Goal: Task Accomplishment & Management: Use online tool/utility

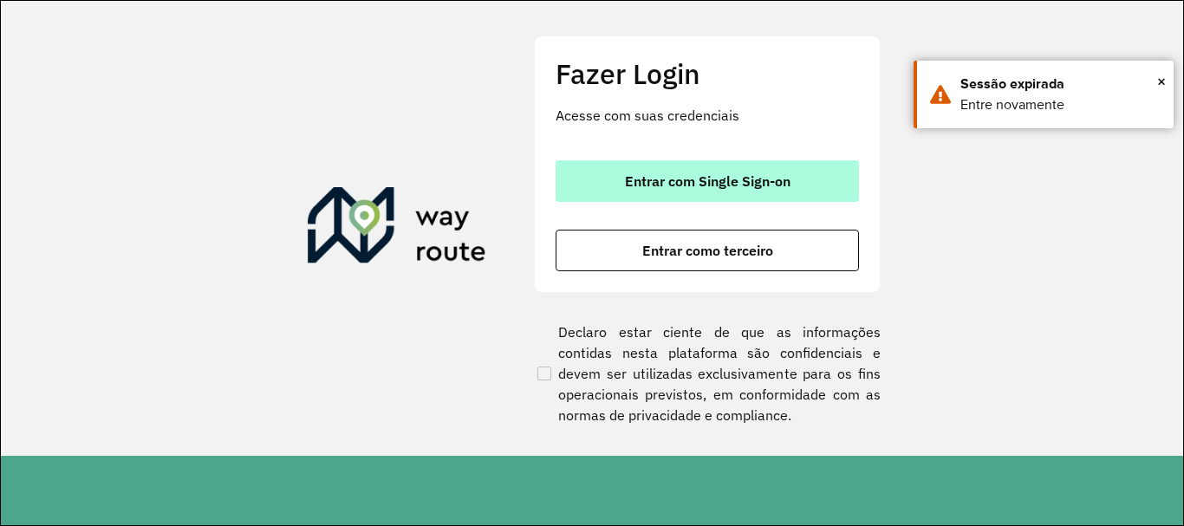
click at [717, 187] on span "Entrar com Single Sign-on" at bounding box center [708, 181] width 166 height 14
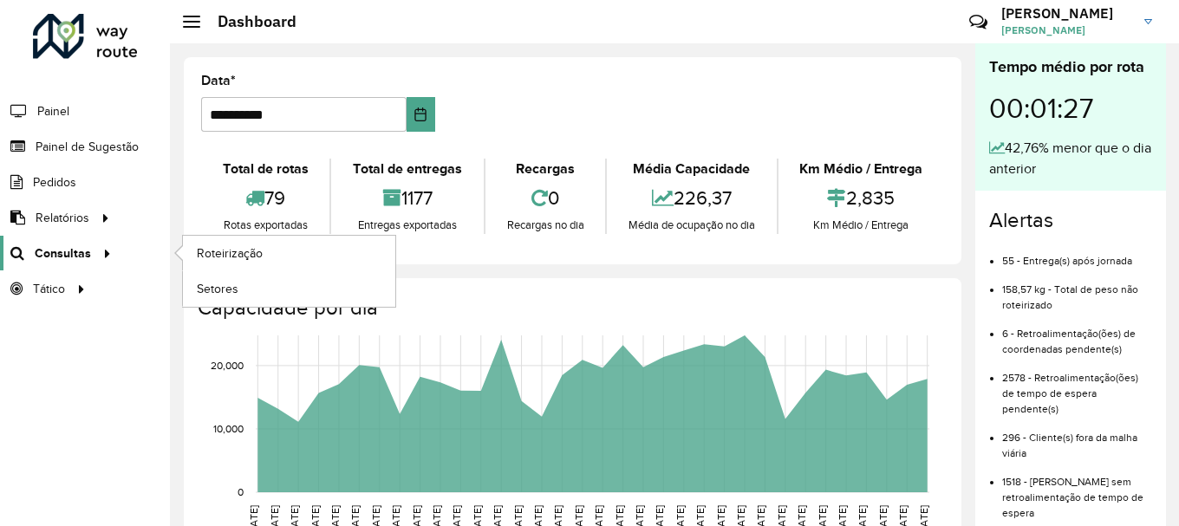
click at [91, 251] on div at bounding box center [104, 254] width 26 height 18
click at [227, 261] on span "Roteirização" at bounding box center [232, 254] width 70 height 18
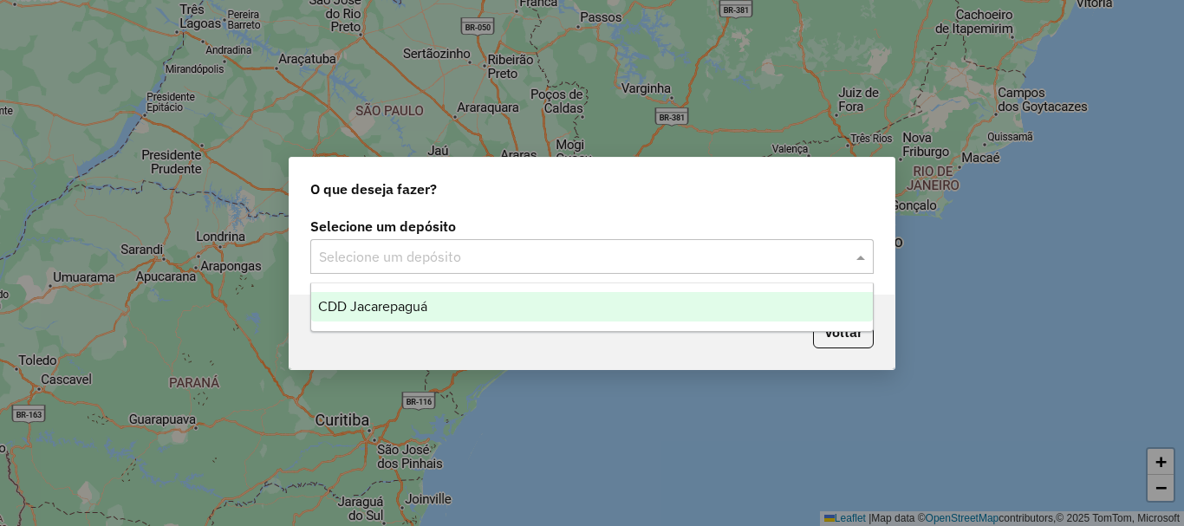
click at [858, 258] on span at bounding box center [863, 256] width 22 height 21
click at [393, 304] on span "CDD Jacarepaguá" at bounding box center [372, 306] width 109 height 15
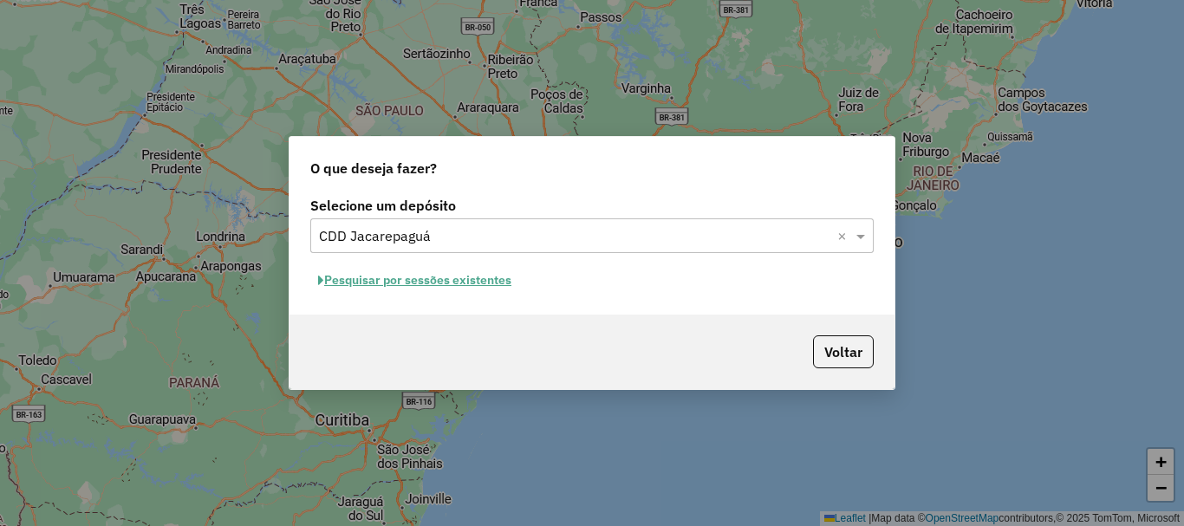
click at [477, 284] on button "Pesquisar por sessões existentes" at bounding box center [414, 280] width 209 height 27
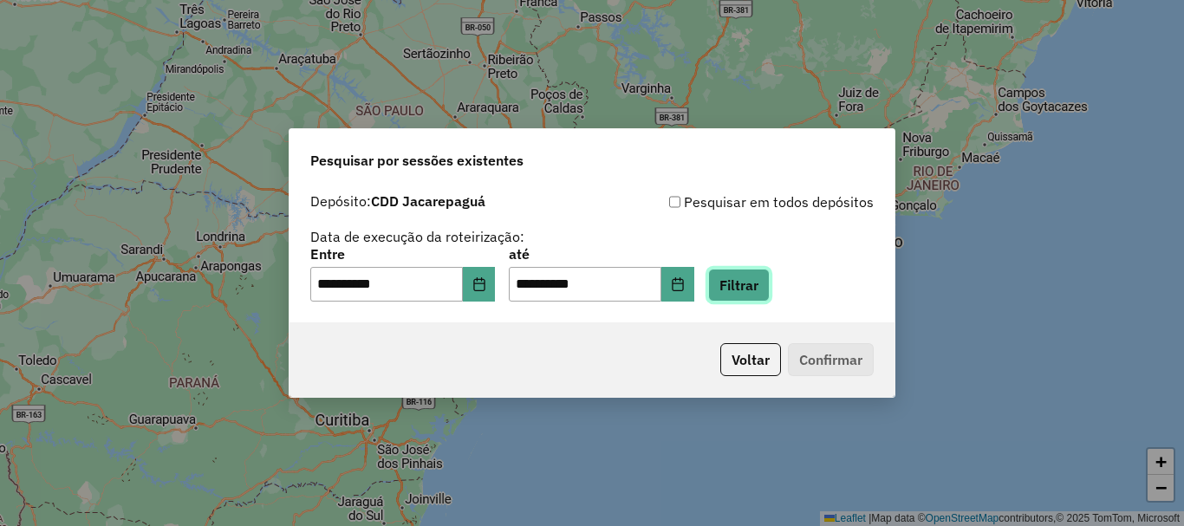
click at [762, 293] on button "Filtrar" at bounding box center [739, 285] width 62 height 33
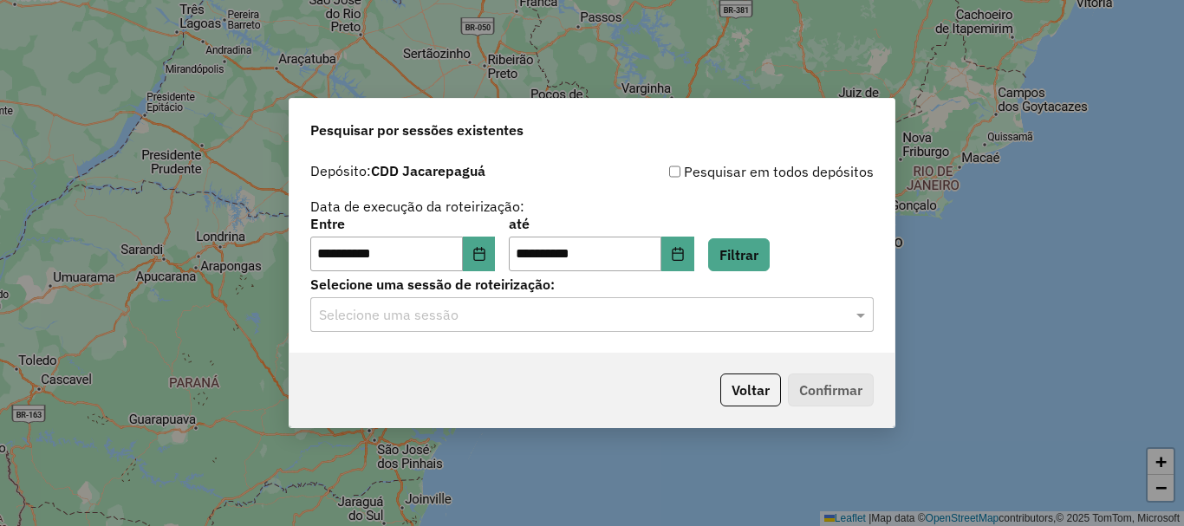
click at [562, 323] on input "text" at bounding box center [575, 315] width 512 height 21
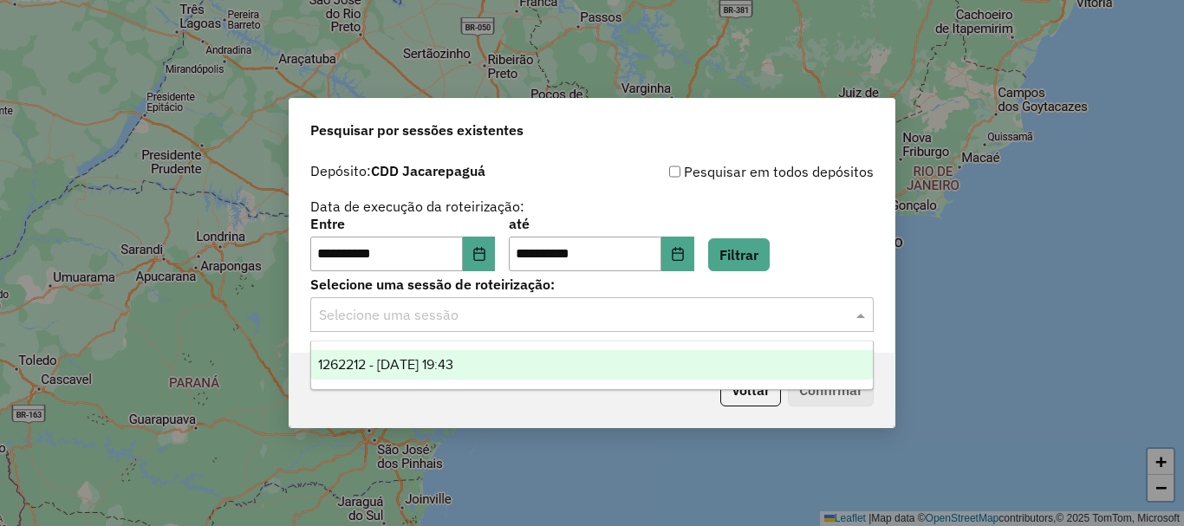
click at [421, 368] on span "1262212 - 09/09/2025 19:43" at bounding box center [385, 364] width 135 height 15
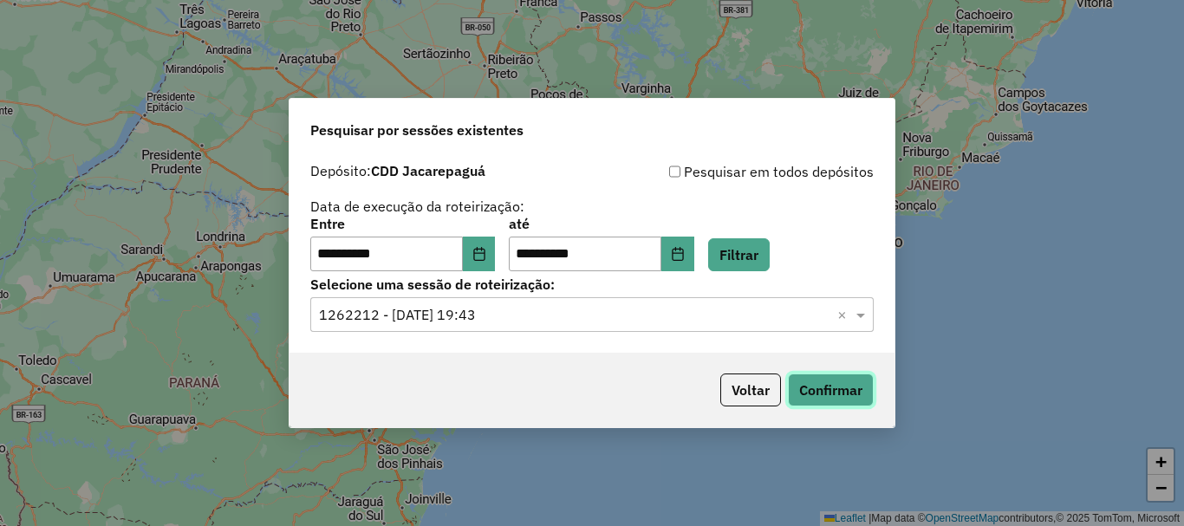
click at [820, 389] on button "Confirmar" at bounding box center [831, 390] width 86 height 33
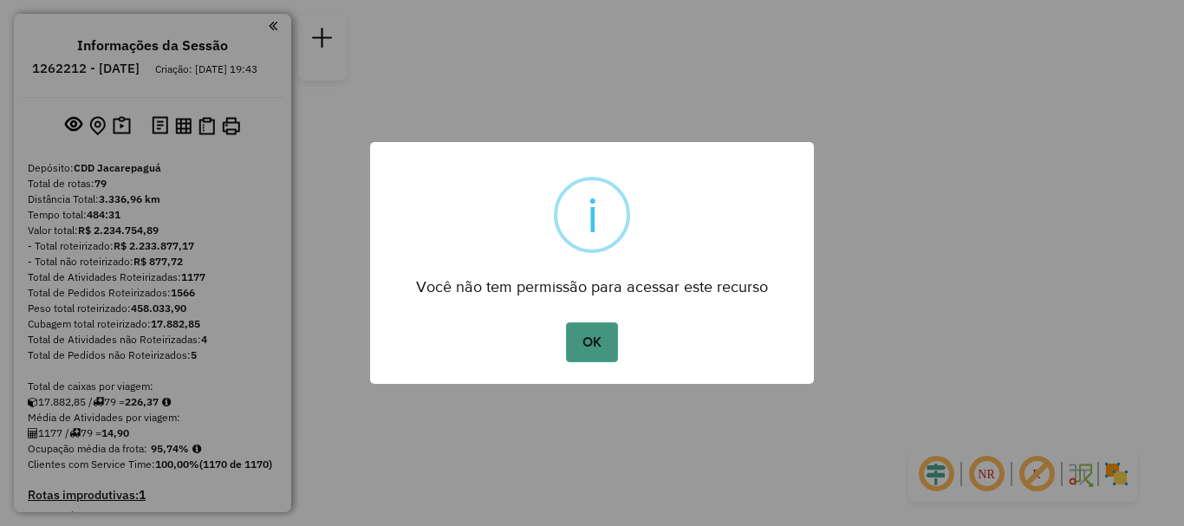
click at [578, 356] on button "OK" at bounding box center [591, 343] width 51 height 40
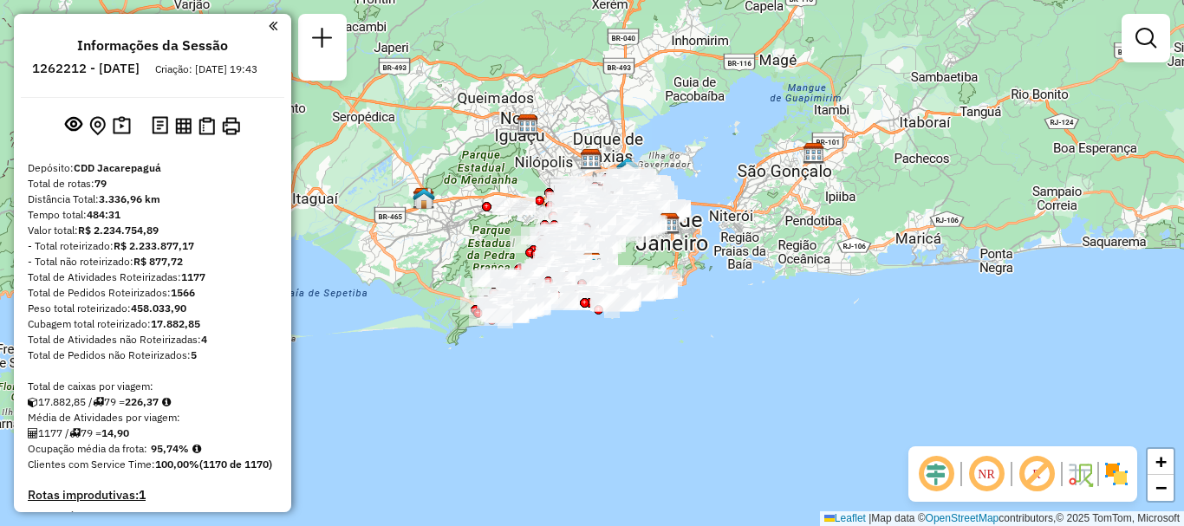
scroll to position [4058, 0]
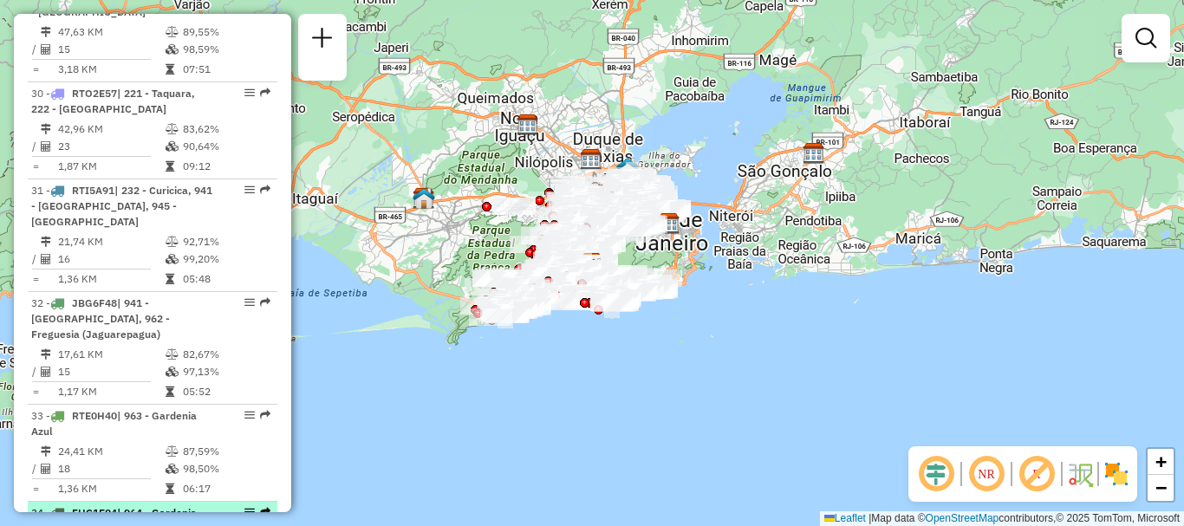
click at [260, 507] on em at bounding box center [265, 512] width 10 height 10
select select "**********"
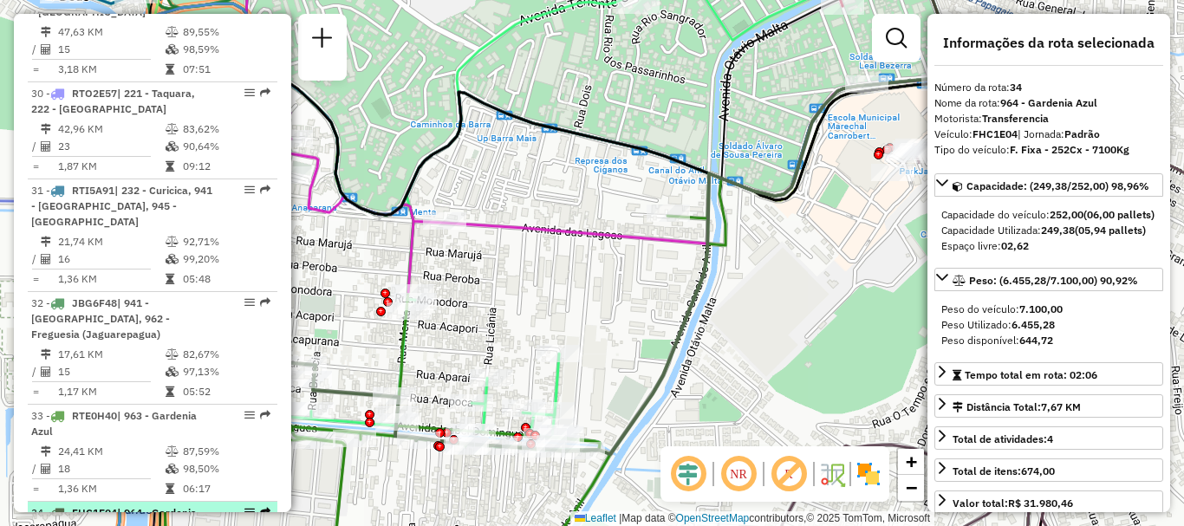
drag, startPoint x: 238, startPoint y: 262, endPoint x: 246, endPoint y: 264, distance: 8.8
click at [246, 507] on em at bounding box center [250, 512] width 10 height 10
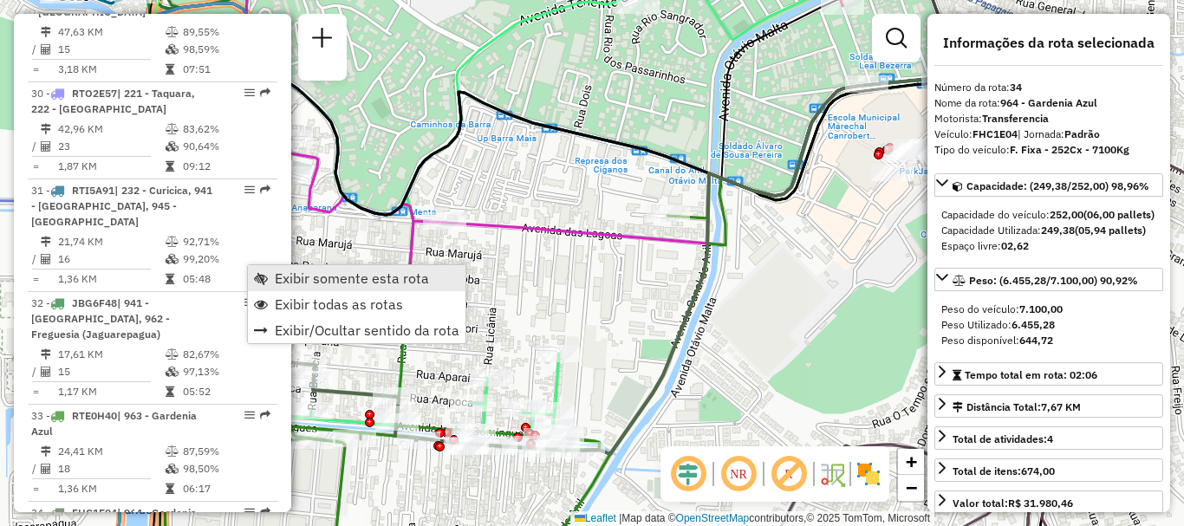
click at [281, 281] on span "Exibir somente esta rota" at bounding box center [352, 278] width 154 height 14
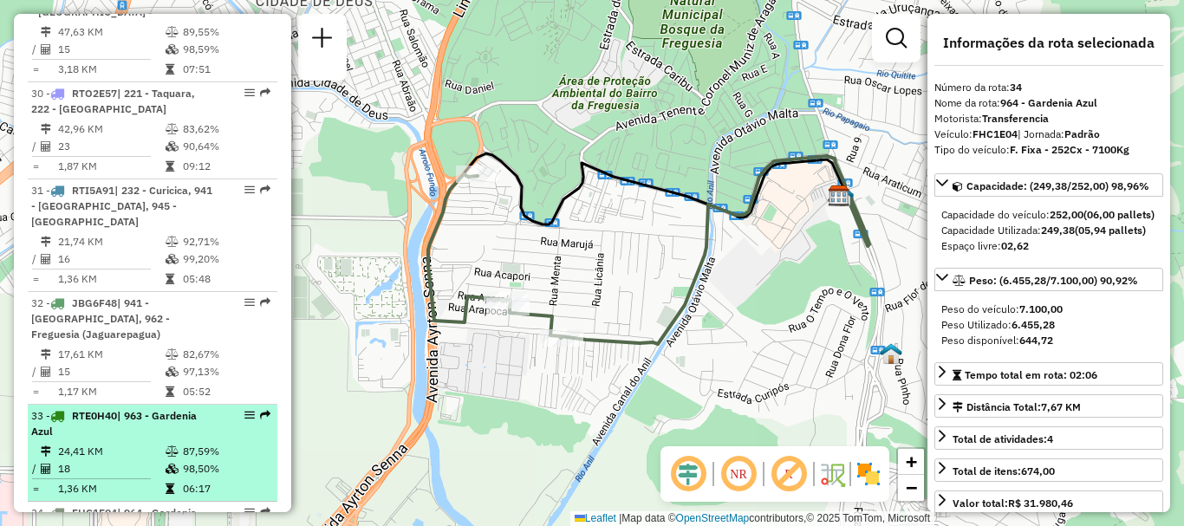
click at [261, 410] on em at bounding box center [265, 415] width 10 height 10
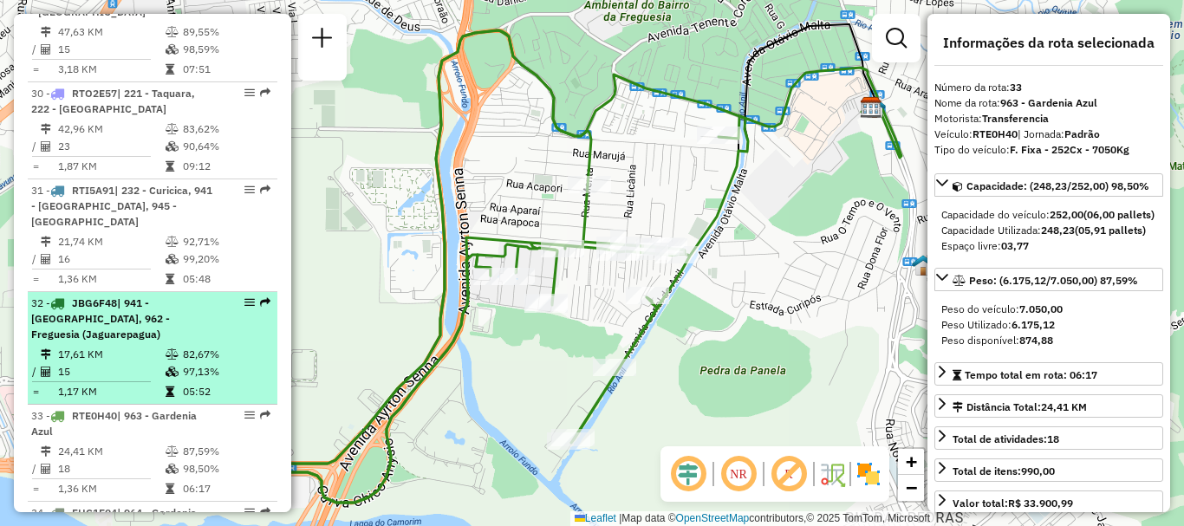
click at [262, 297] on em at bounding box center [265, 302] width 10 height 10
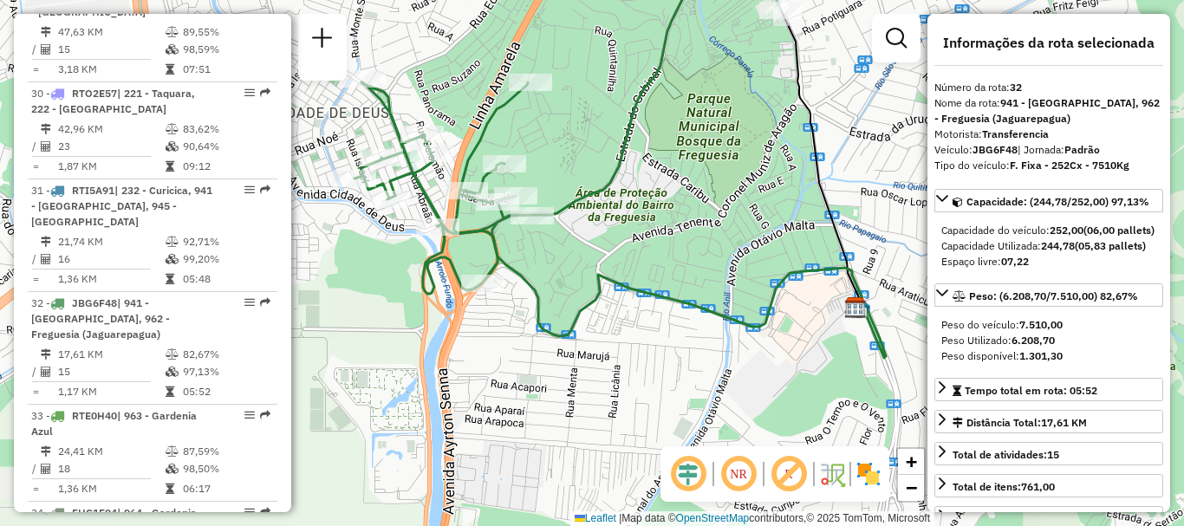
drag, startPoint x: 668, startPoint y: 346, endPoint x: 696, endPoint y: 239, distance: 110.4
click at [696, 239] on div "Janela de atendimento Grade de atendimento Capacidade Transportadoras Veículos …" at bounding box center [592, 263] width 1184 height 526
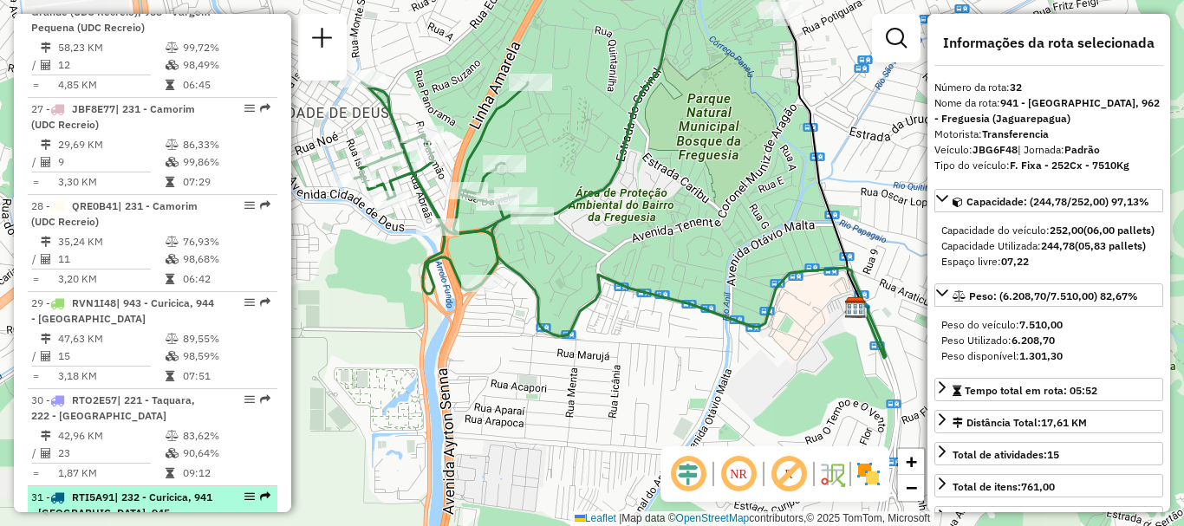
click at [260, 492] on em at bounding box center [265, 497] width 10 height 10
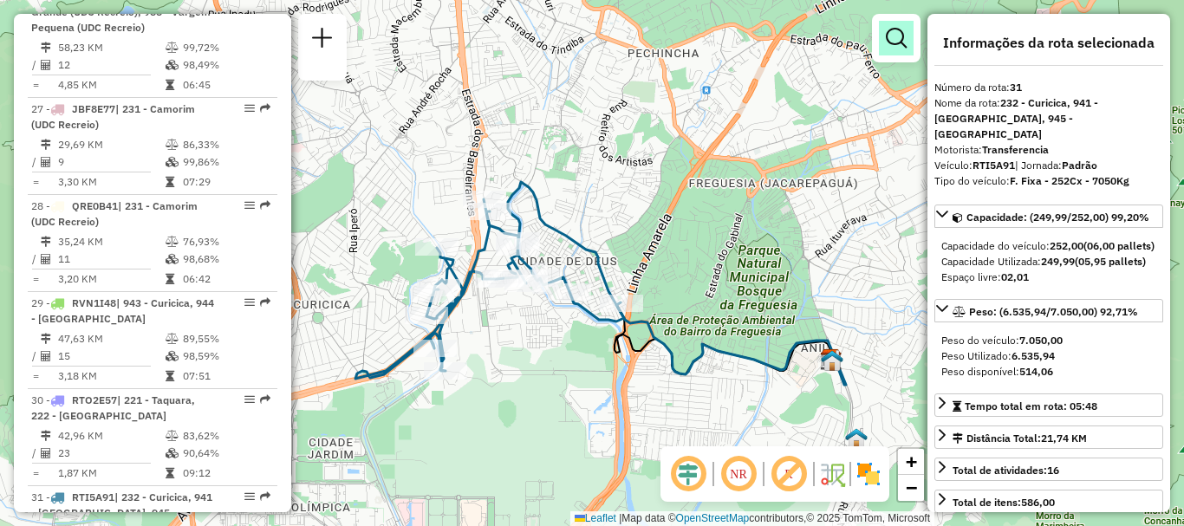
scroll to position [4528, 0]
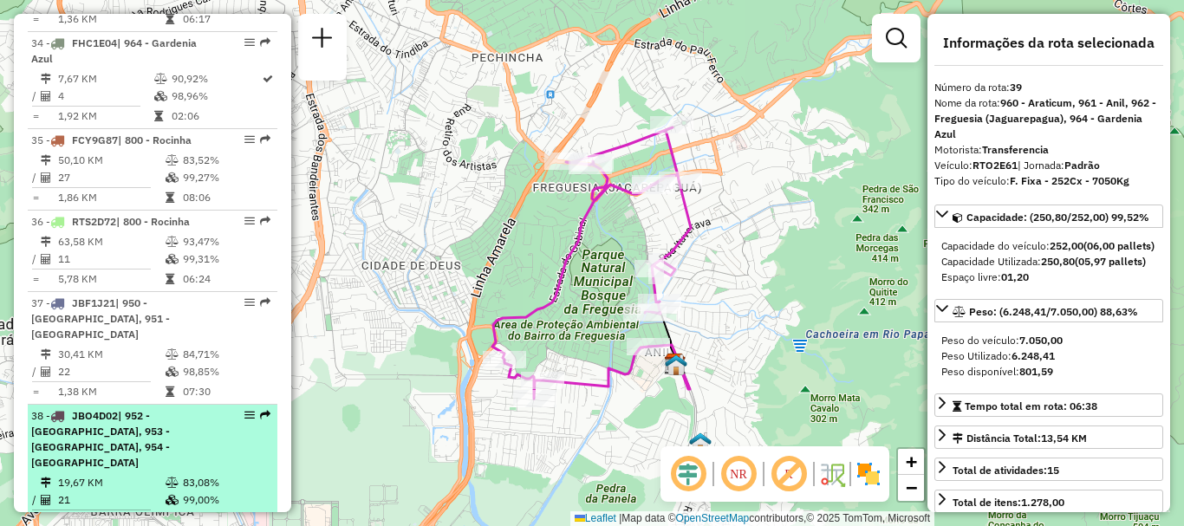
click at [253, 410] on div at bounding box center [245, 415] width 52 height 10
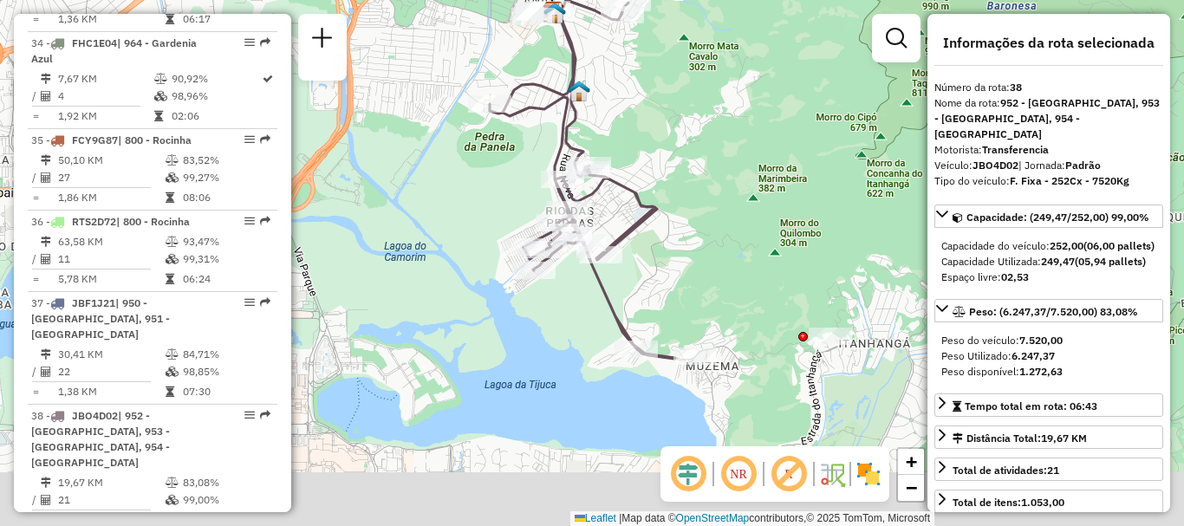
drag, startPoint x: 779, startPoint y: 393, endPoint x: 768, endPoint y: 301, distance: 92.5
click at [768, 301] on div "Janela de atendimento Grade de atendimento Capacidade Transportadoras Veículos …" at bounding box center [592, 263] width 1184 height 526
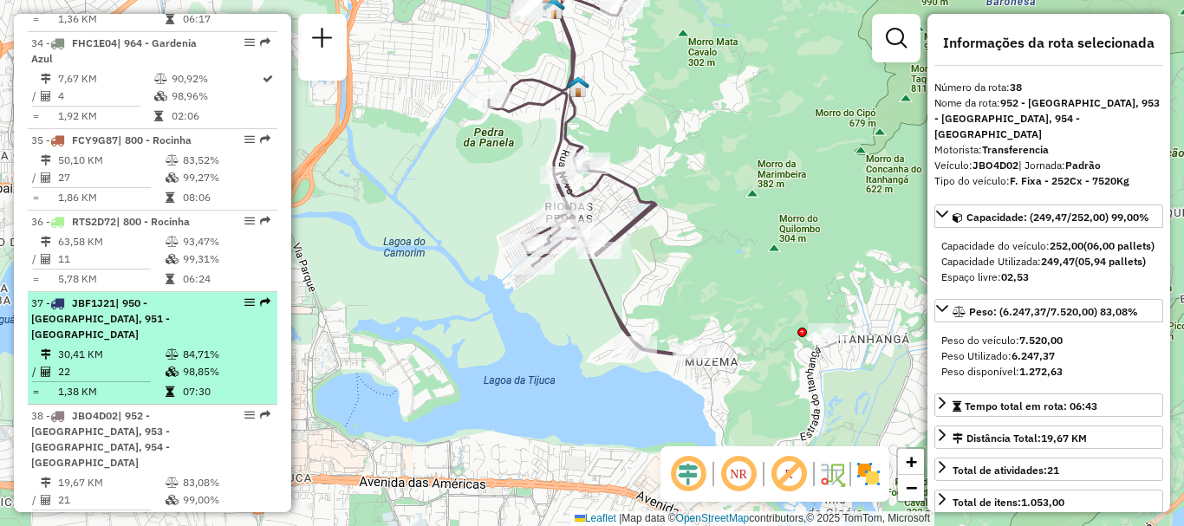
click at [260, 297] on em at bounding box center [265, 302] width 10 height 10
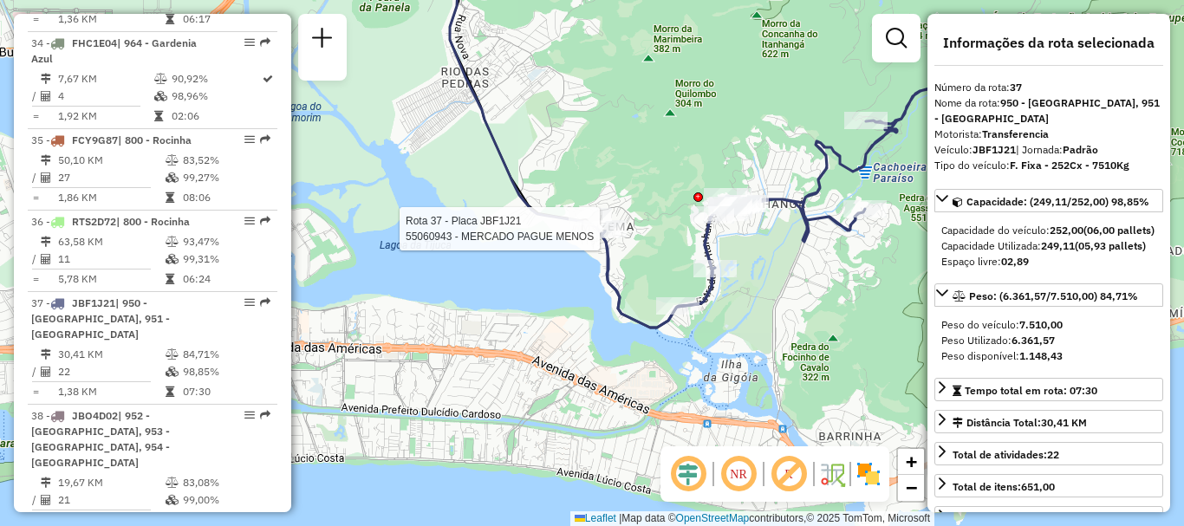
drag, startPoint x: 506, startPoint y: 60, endPoint x: 519, endPoint y: 125, distance: 66.2
click at [519, 125] on div "Rota 37 - Placa JBF1J21 55060943 - MERCADO PAGUE MENOS Janela de atendimento Gr…" at bounding box center [592, 263] width 1184 height 526
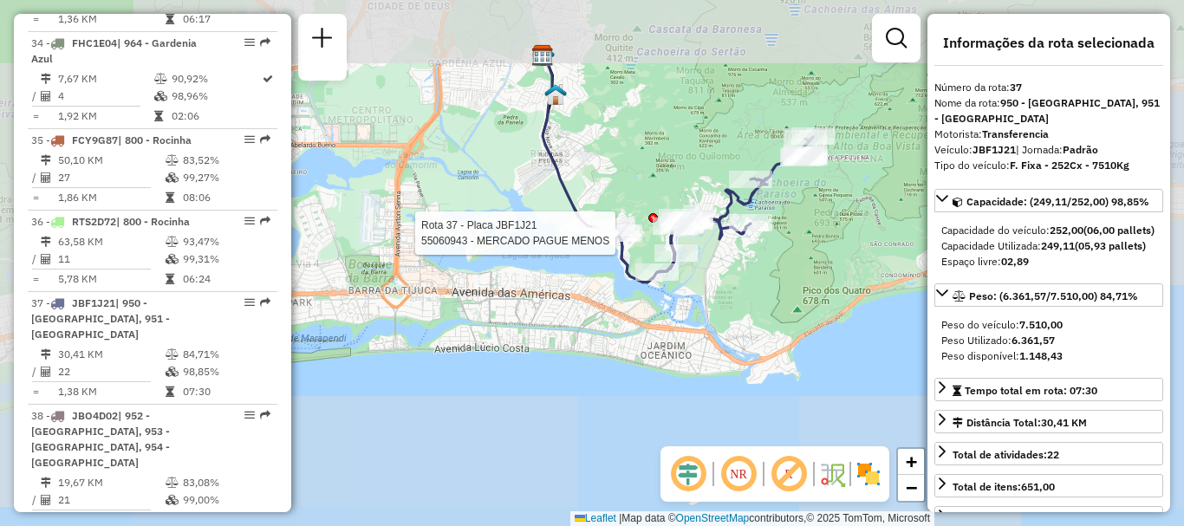
drag, startPoint x: 523, startPoint y: 95, endPoint x: 486, endPoint y: 144, distance: 61.9
click at [486, 144] on div "Rota 37 - Placa JBF1J21 55060943 - MERCADO PAGUE MENOS Janela de atendimento Gr…" at bounding box center [592, 263] width 1184 height 526
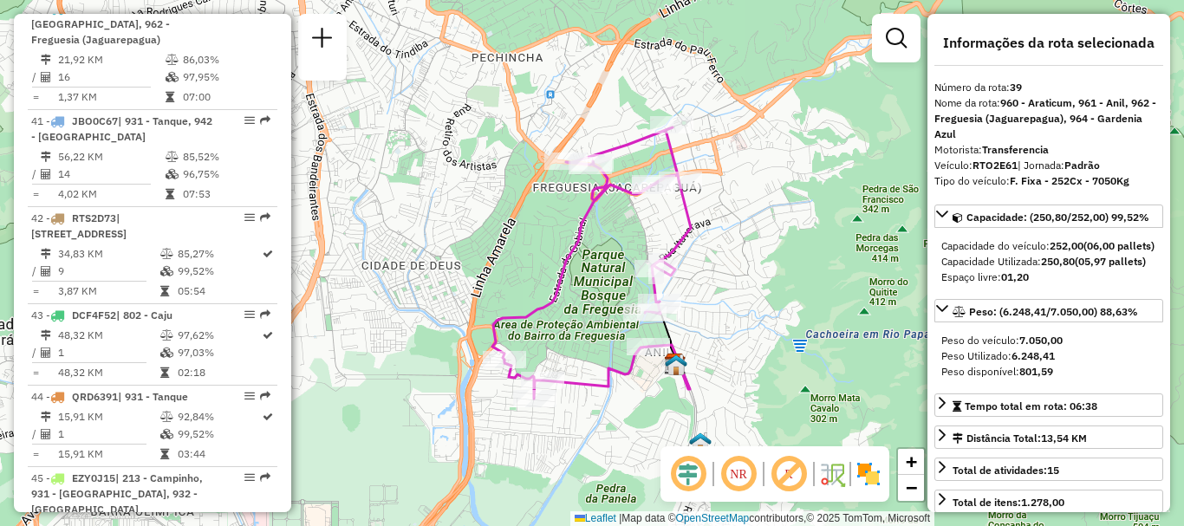
scroll to position [4415, 0]
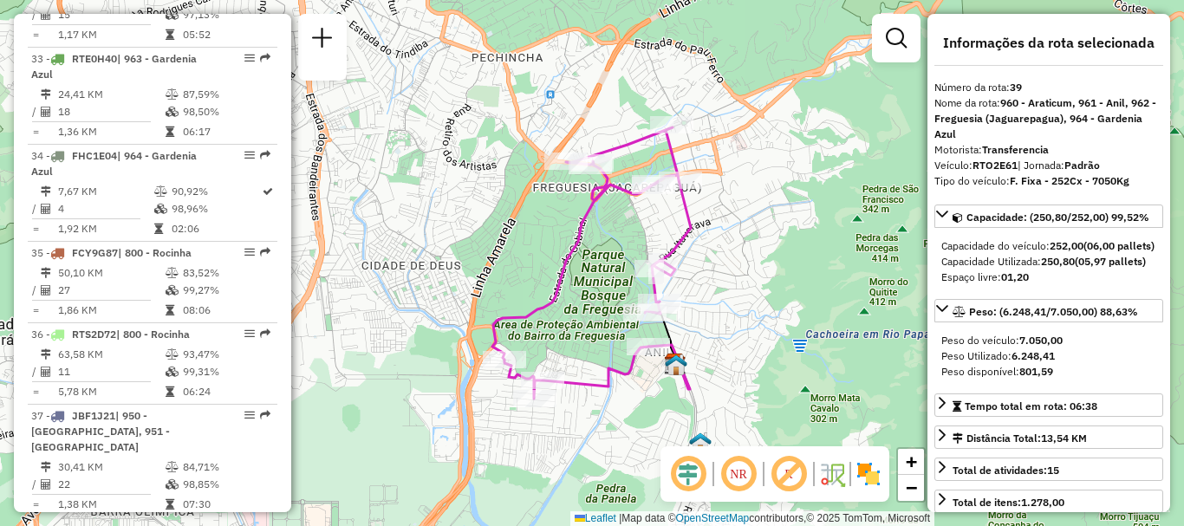
click at [260, 523] on em at bounding box center [265, 528] width 10 height 10
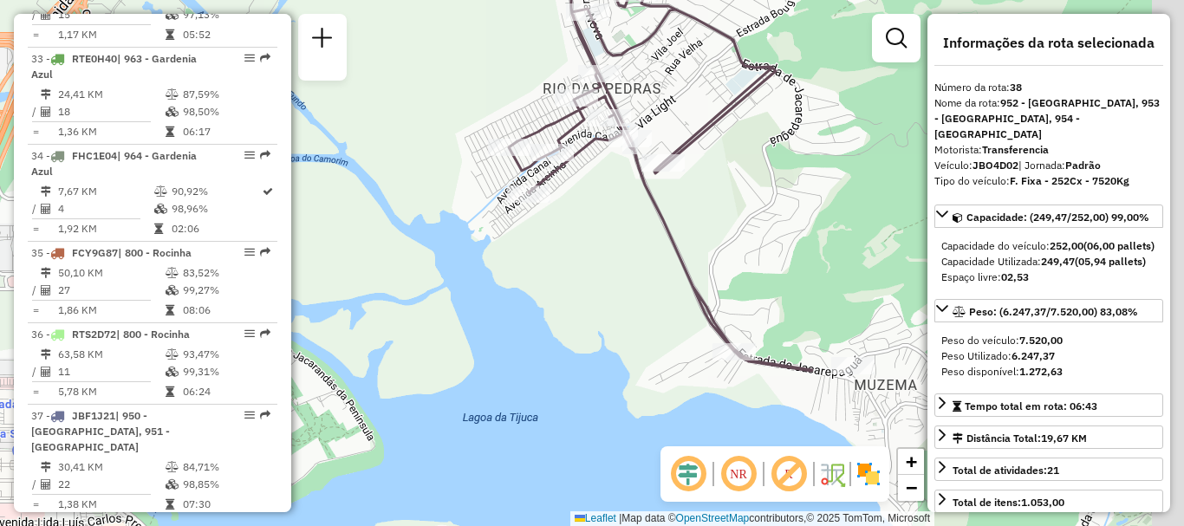
drag, startPoint x: 721, startPoint y: 381, endPoint x: 651, endPoint y: 281, distance: 121.5
click at [651, 281] on div "Janela de atendimento Grade de atendimento Capacidade Transportadoras Veículos …" at bounding box center [592, 263] width 1184 height 526
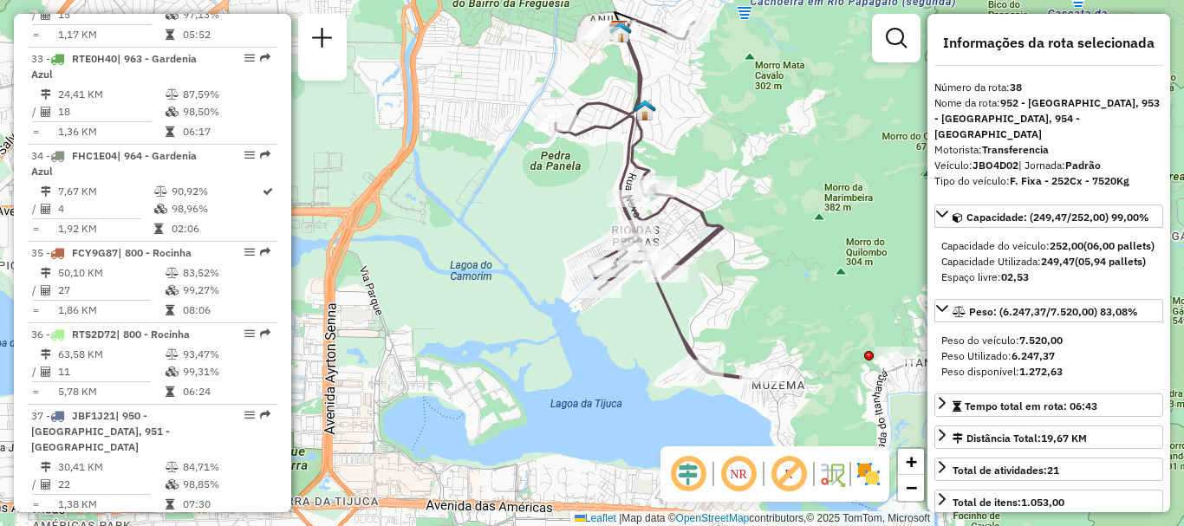
drag, startPoint x: 670, startPoint y: 241, endPoint x: 662, endPoint y: 298, distance: 57.9
click at [662, 298] on icon at bounding box center [649, 198] width 186 height 359
click at [1130, 408] on div "Capacidade: (249,47/252,00) 99,00% Capacidade do veículo: 252,00 (06,00 pallets…" at bounding box center [1049, 395] width 229 height 380
